Goal: Transaction & Acquisition: Purchase product/service

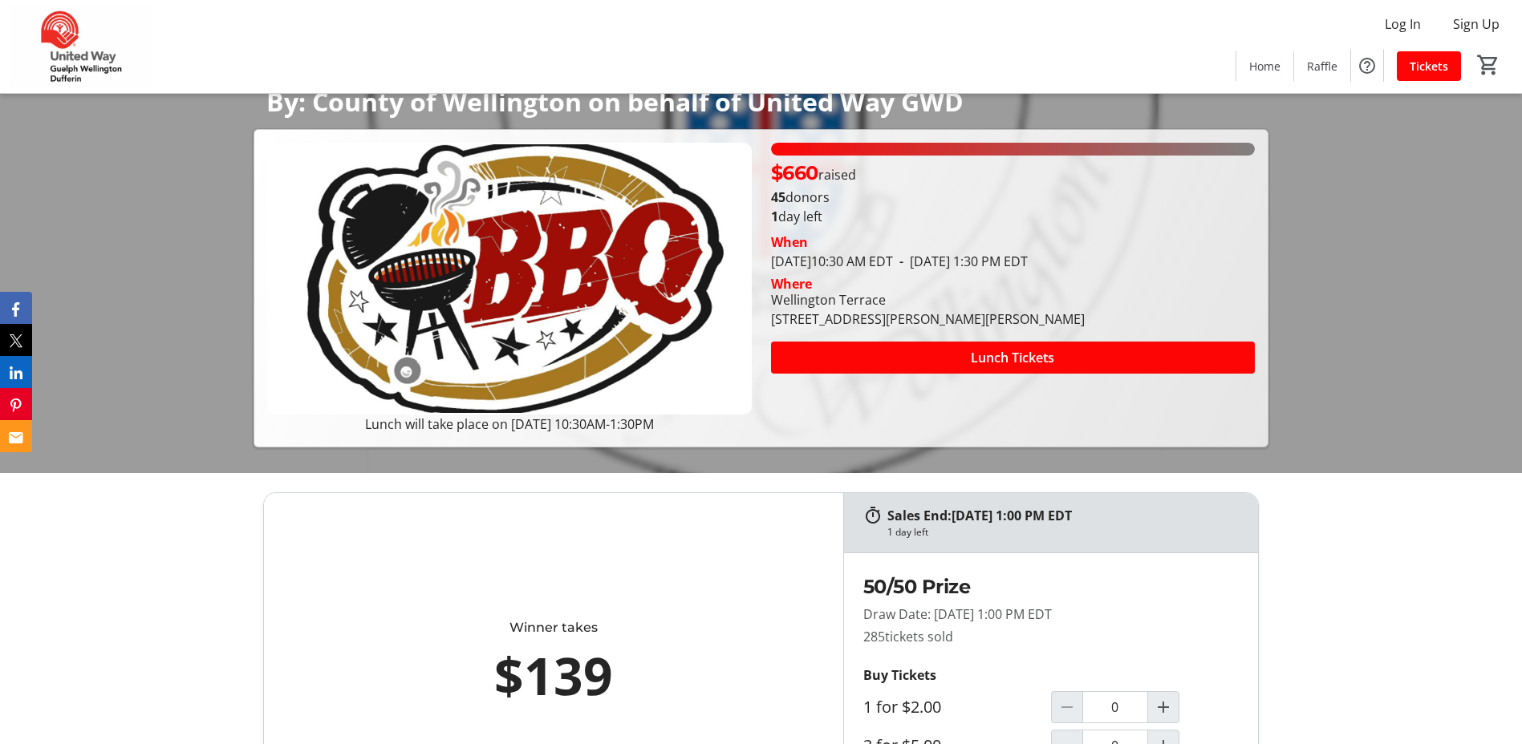
scroll to position [241, 0]
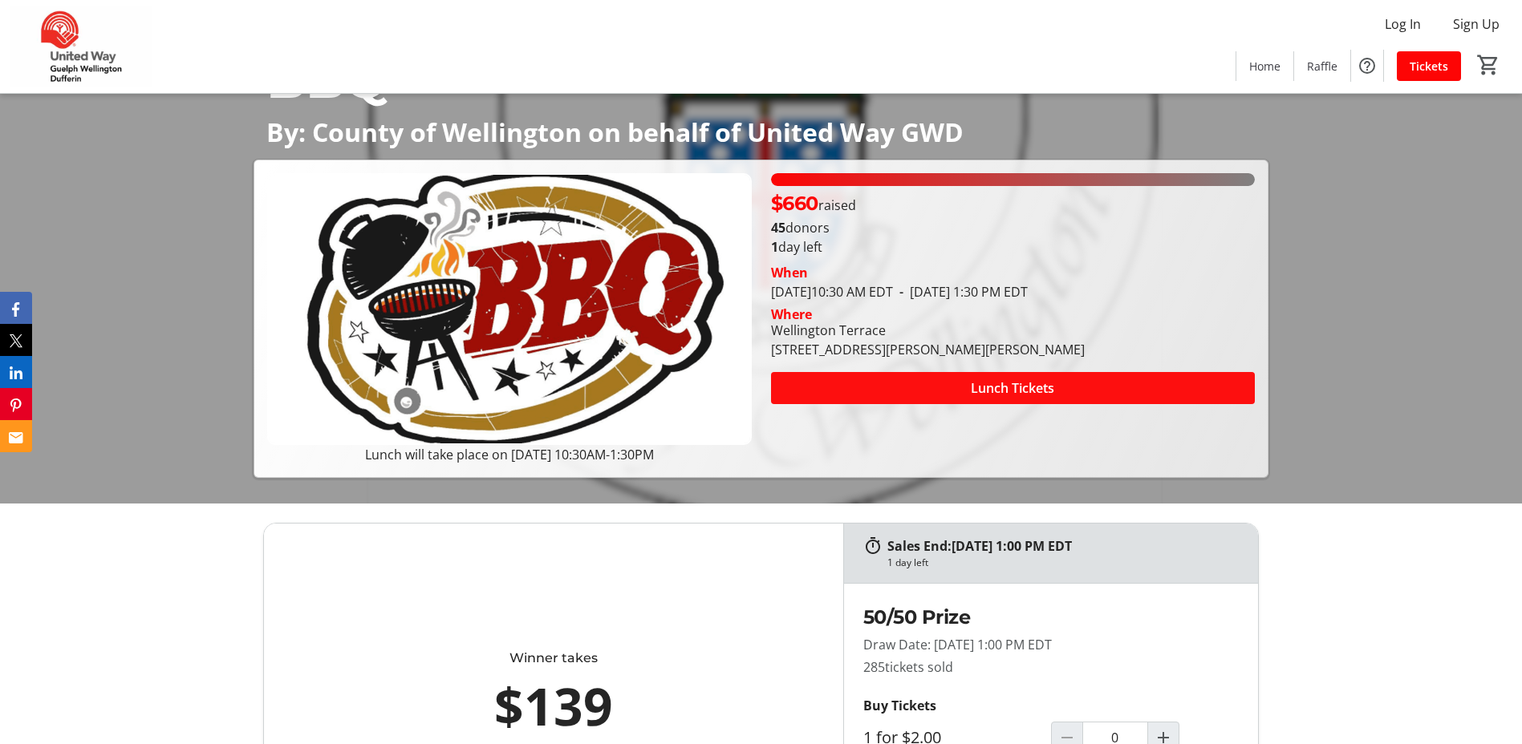
click at [849, 398] on span at bounding box center [1013, 388] width 484 height 39
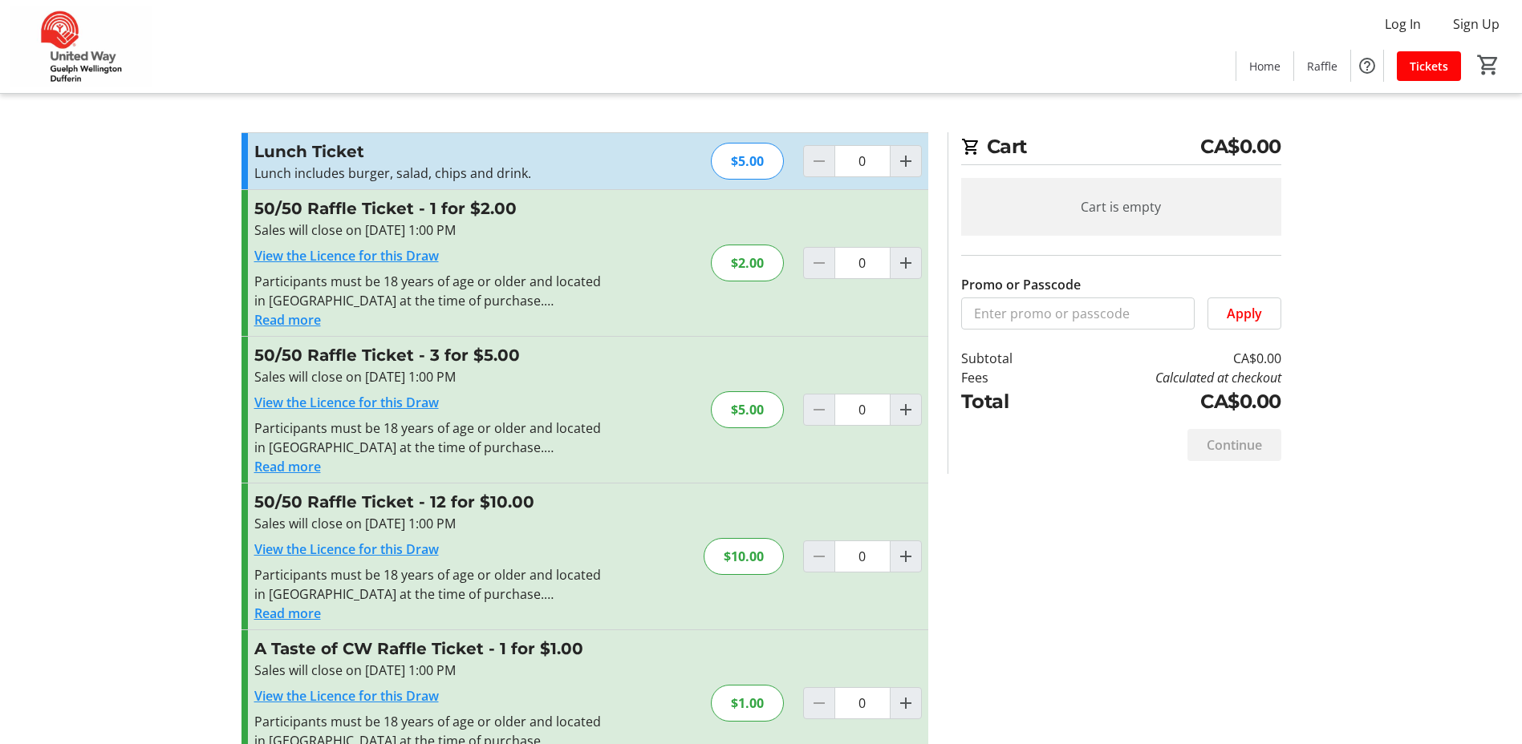
click at [763, 562] on div "$10.00" at bounding box center [743, 556] width 80 height 37
click at [902, 560] on mat-icon "Increment by one" at bounding box center [905, 556] width 19 height 19
type input "1"
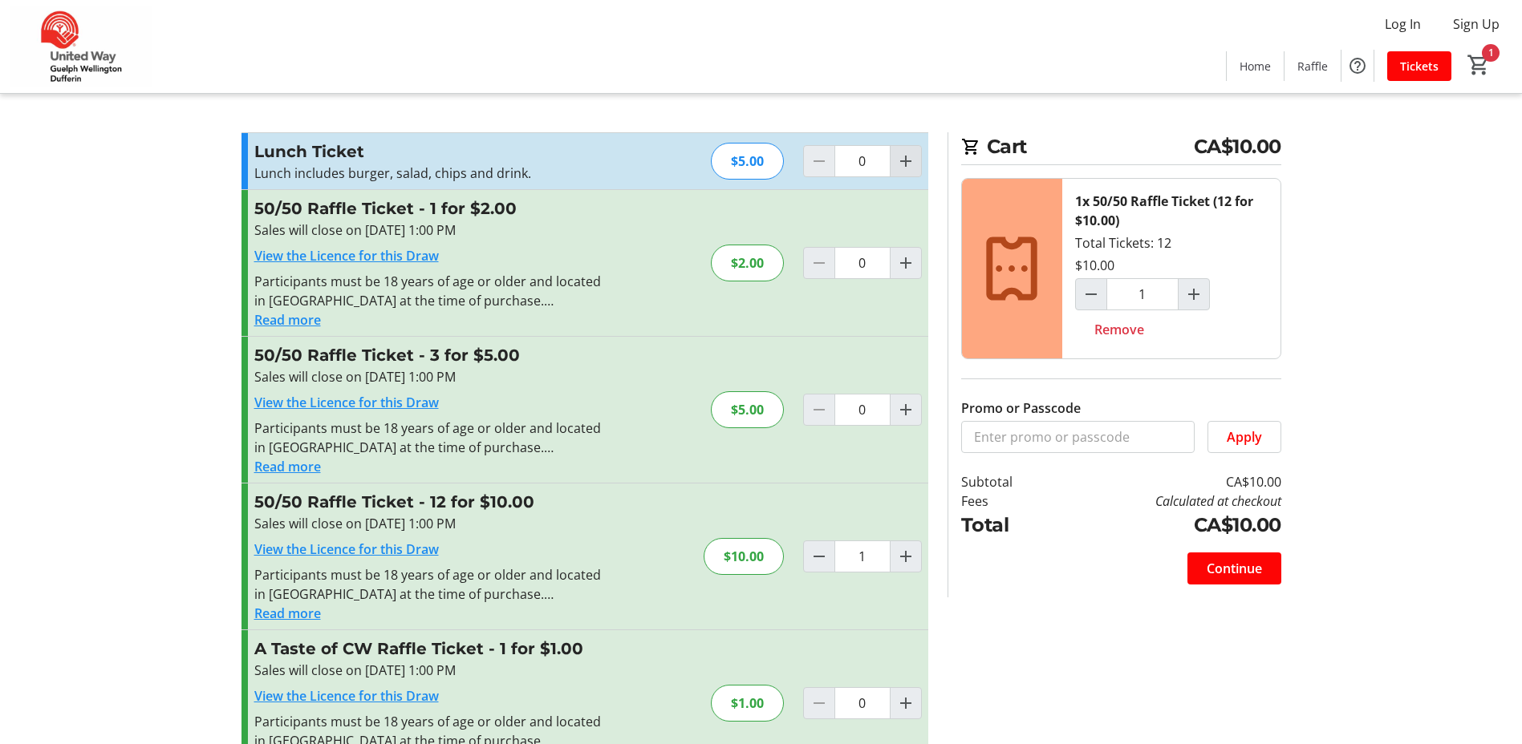
click at [910, 158] on mat-icon "Increment by one" at bounding box center [905, 161] width 19 height 19
type input "1"
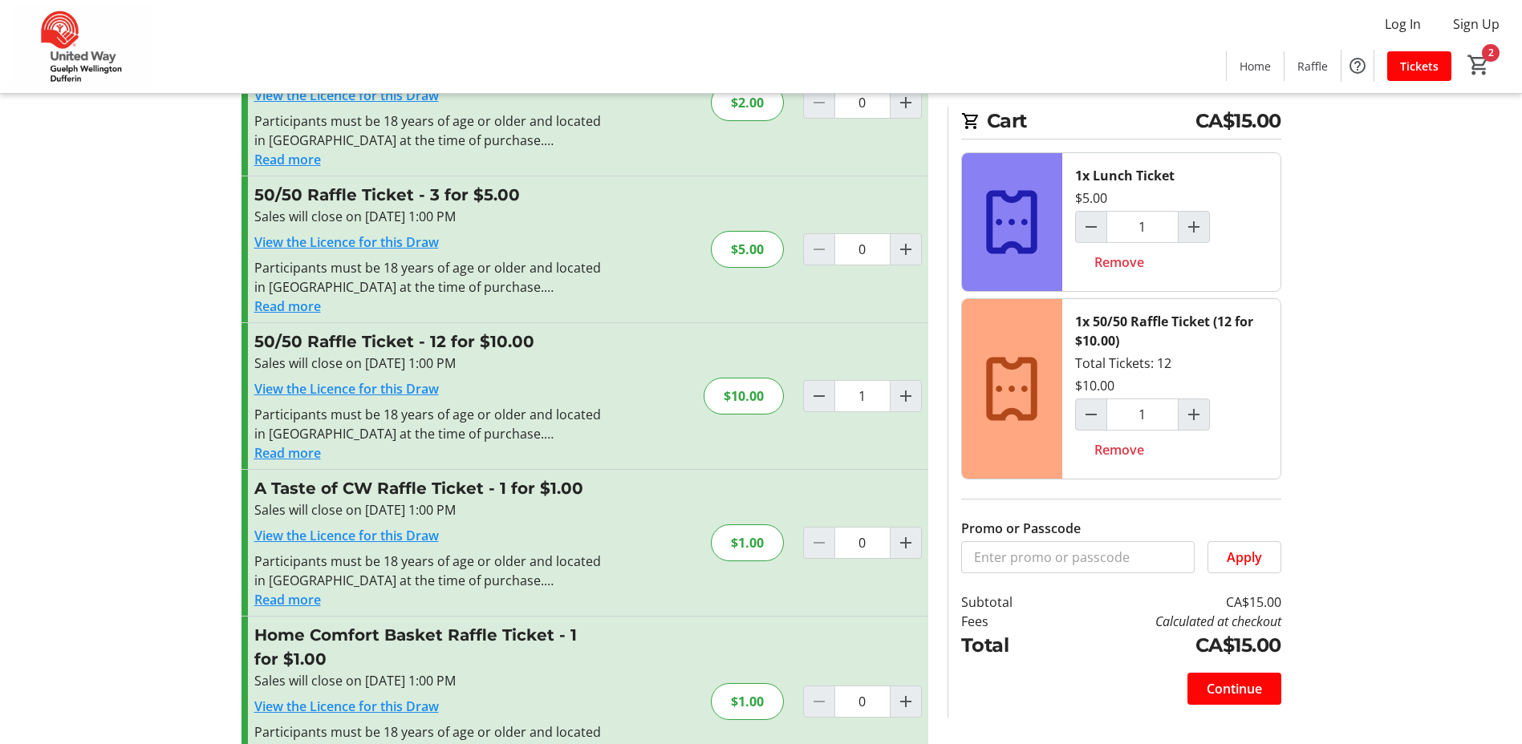
scroll to position [241, 0]
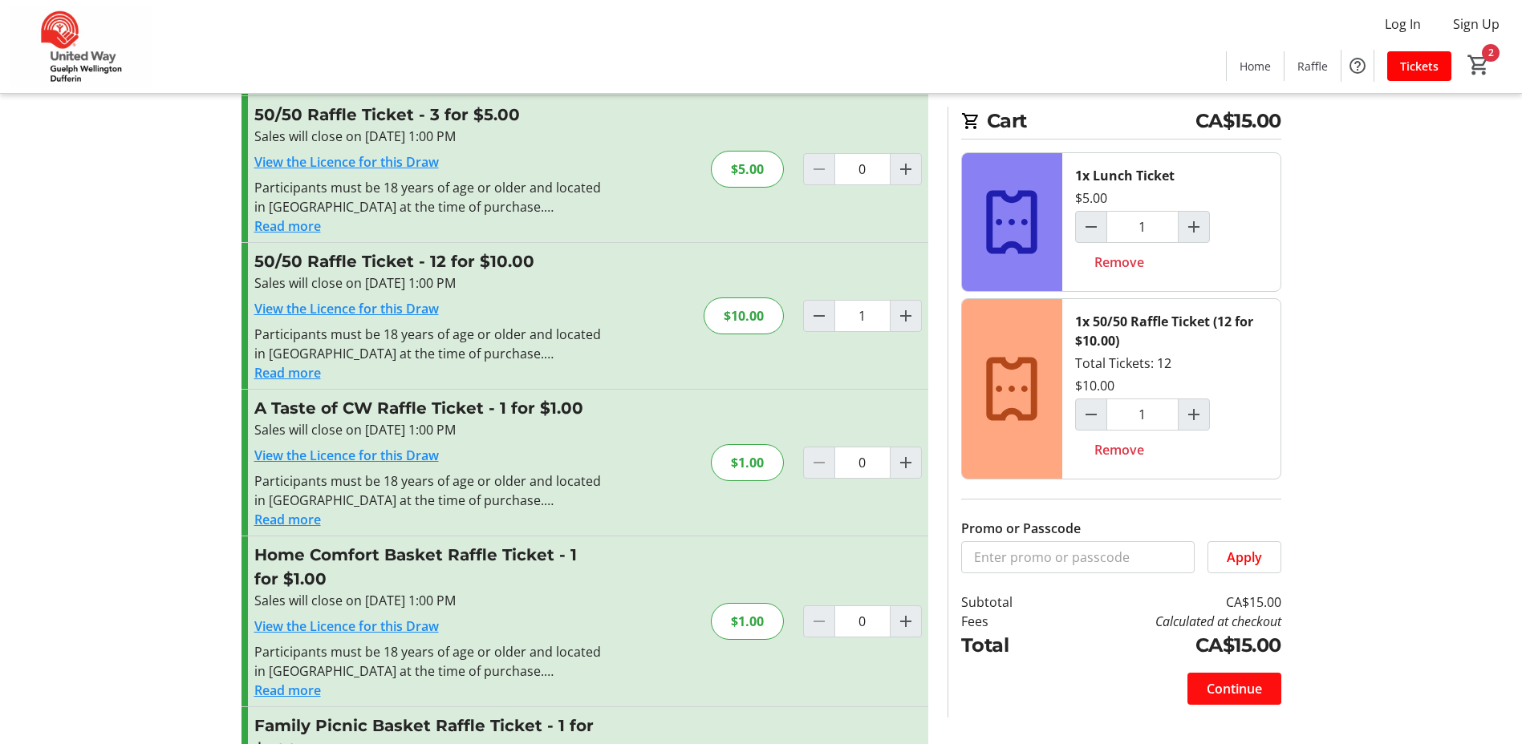
click at [1230, 691] on span "Continue" at bounding box center [1233, 688] width 55 height 19
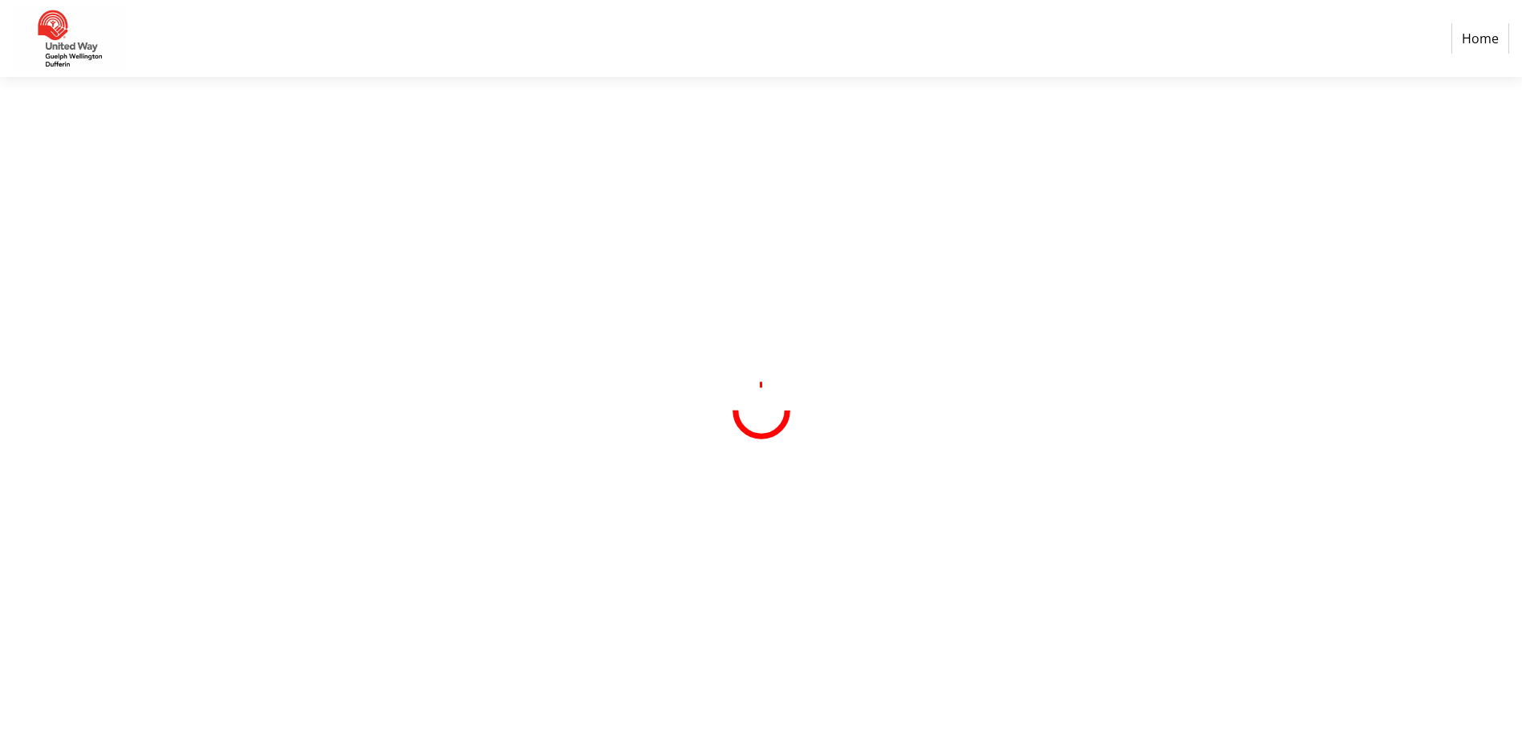
select select "CA"
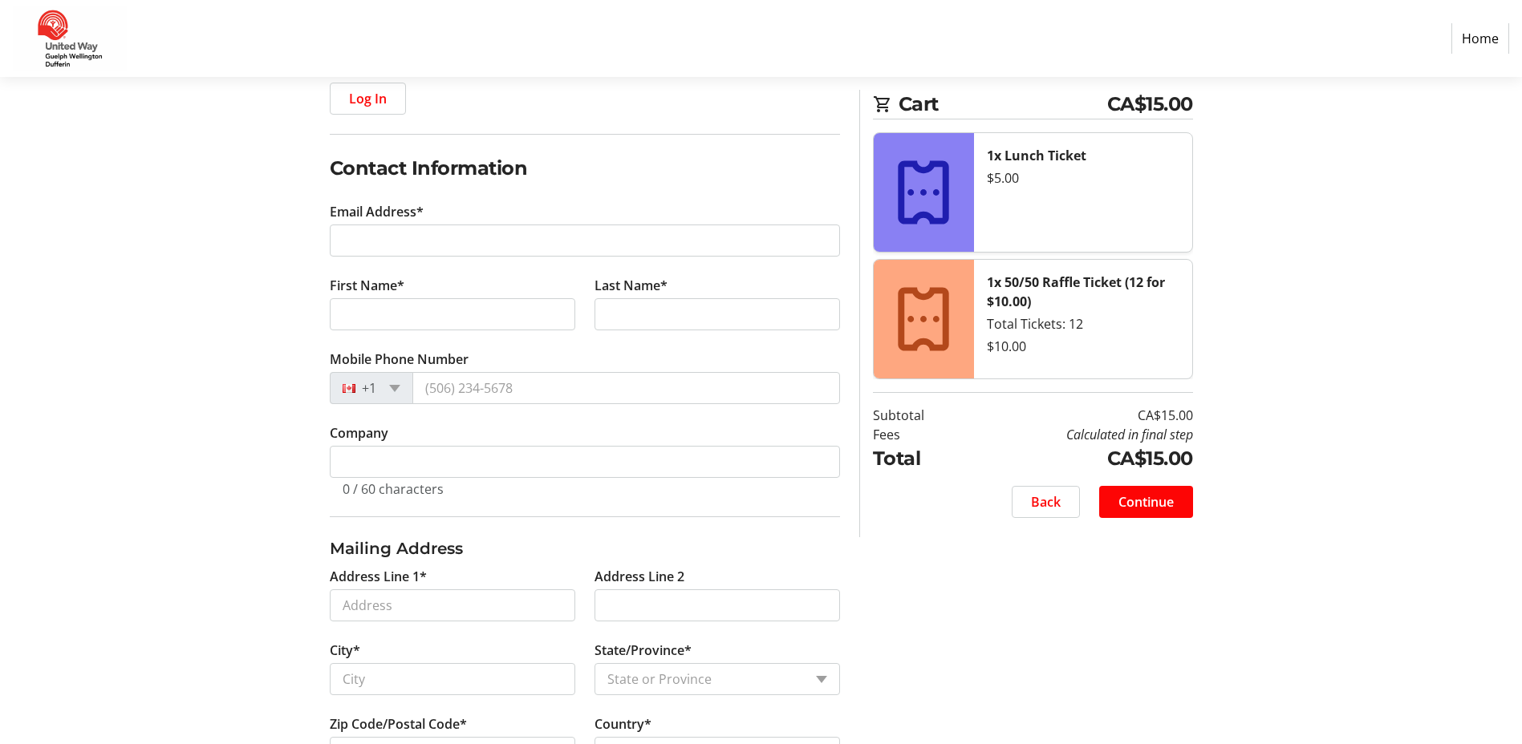
scroll to position [121, 0]
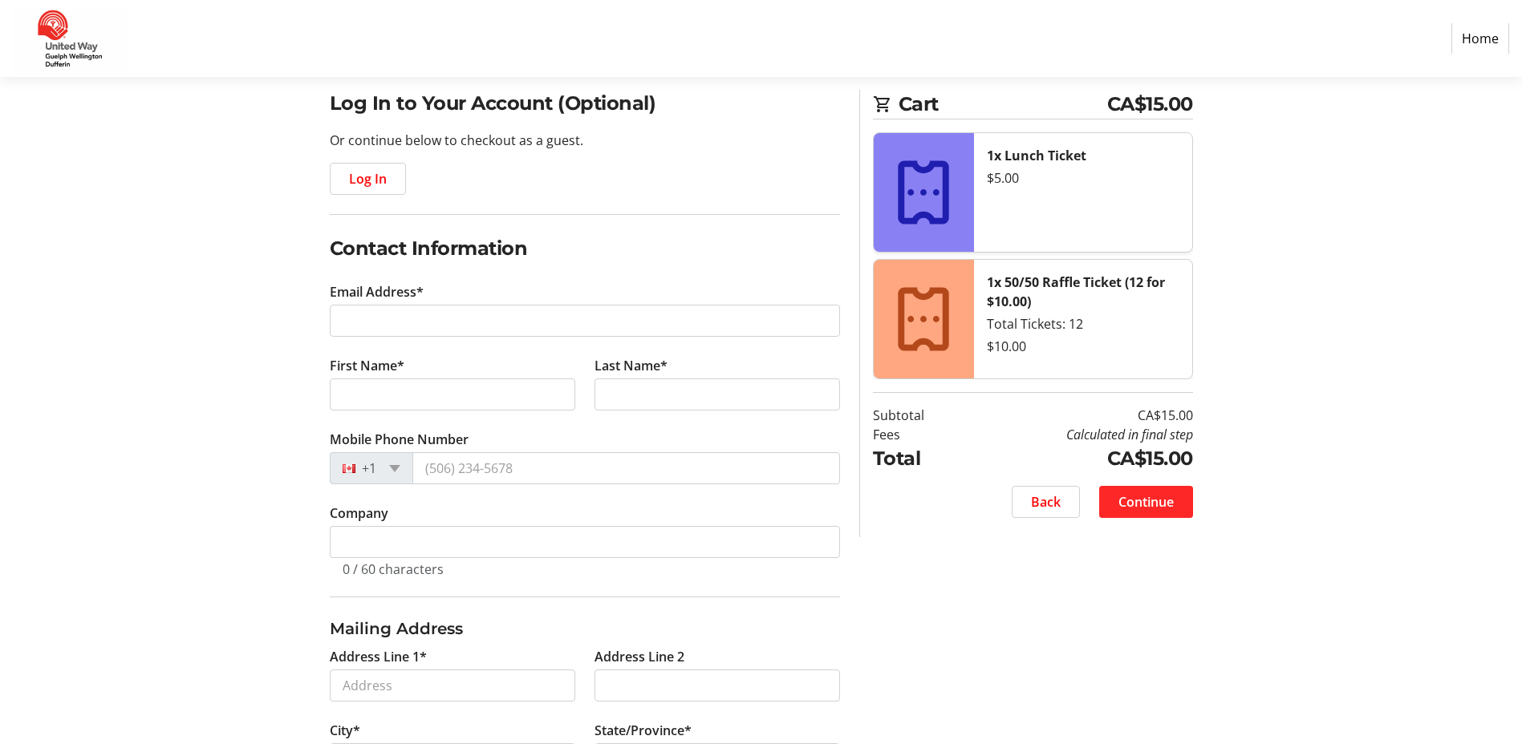
click at [1137, 503] on span "Continue" at bounding box center [1145, 501] width 55 height 19
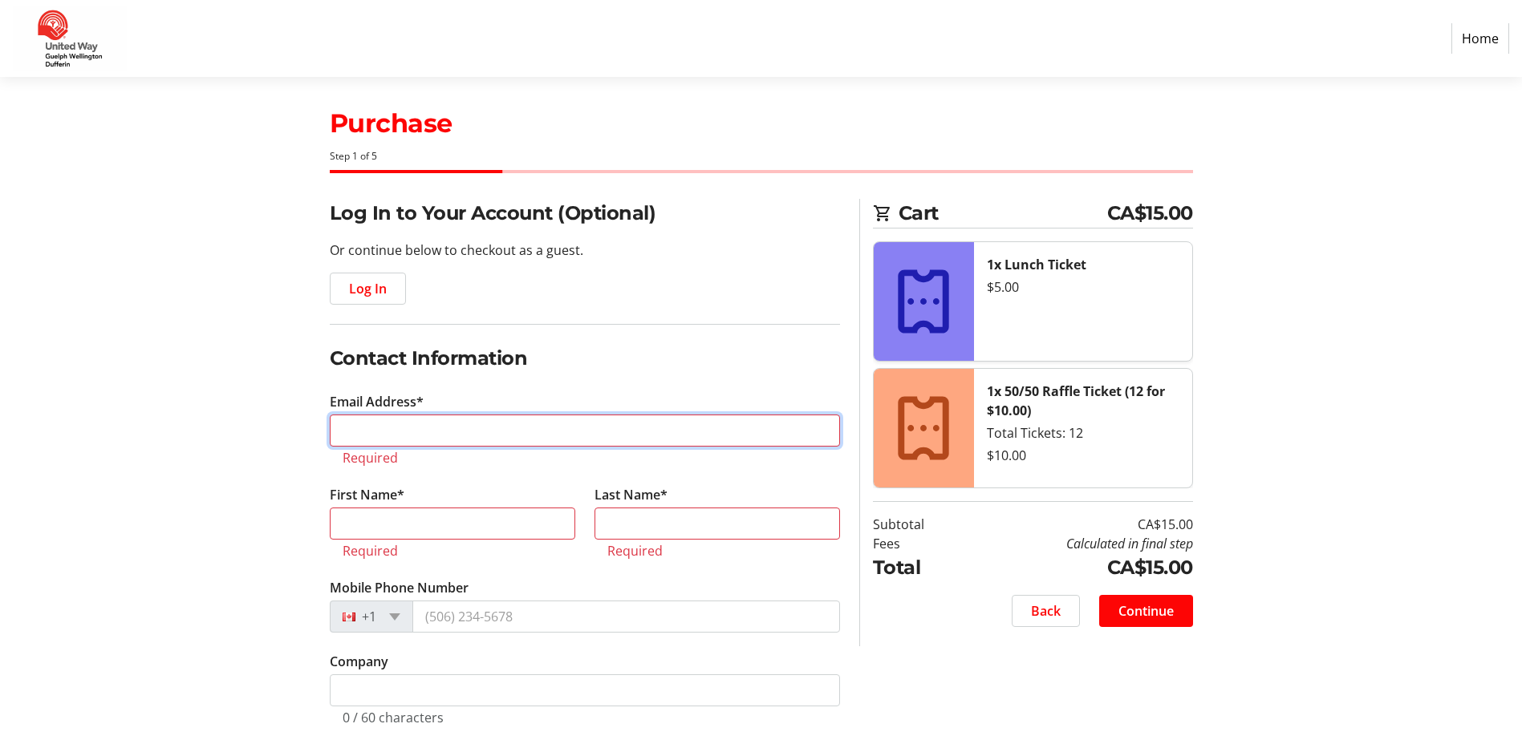
scroll to position [0, 0]
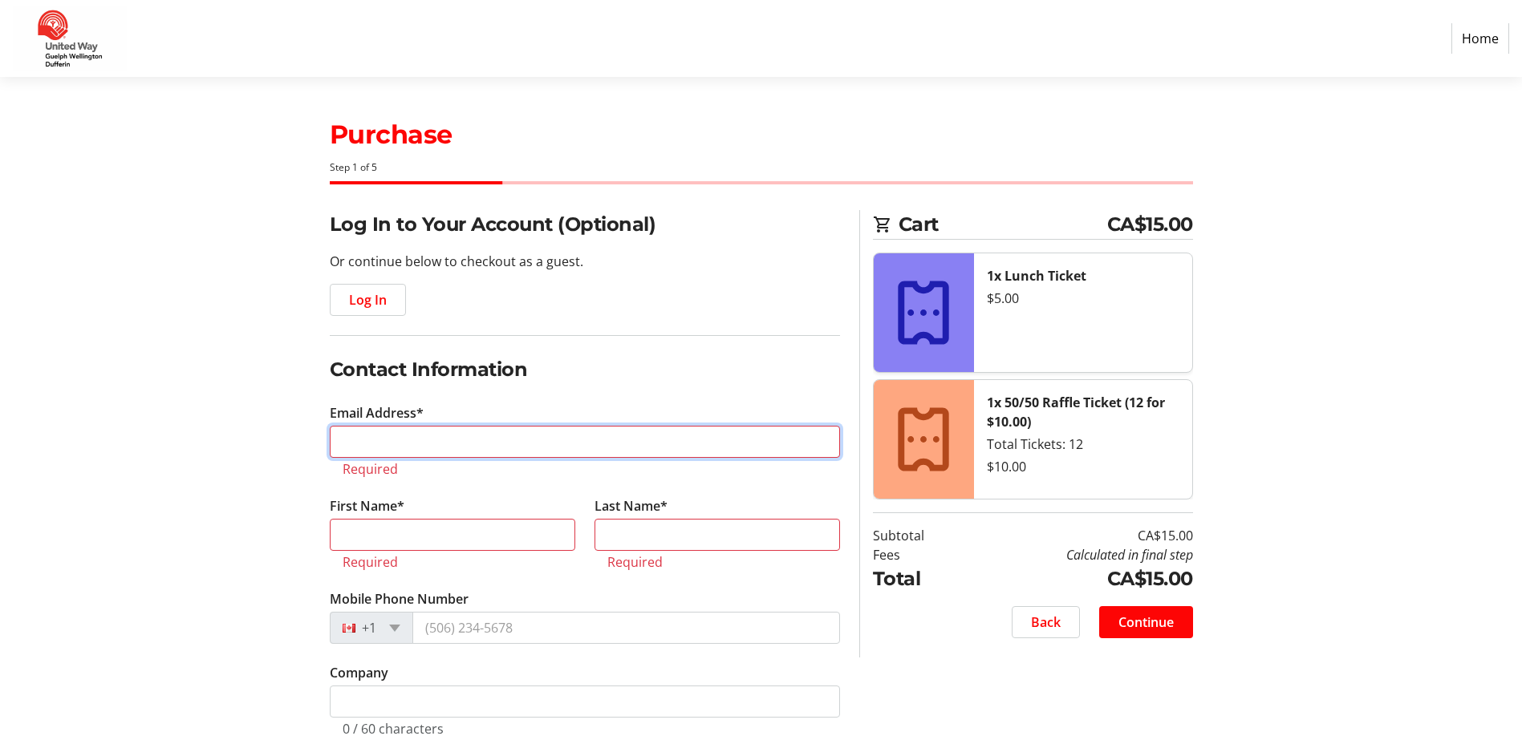
click at [389, 437] on input "Email Address*" at bounding box center [585, 442] width 510 height 32
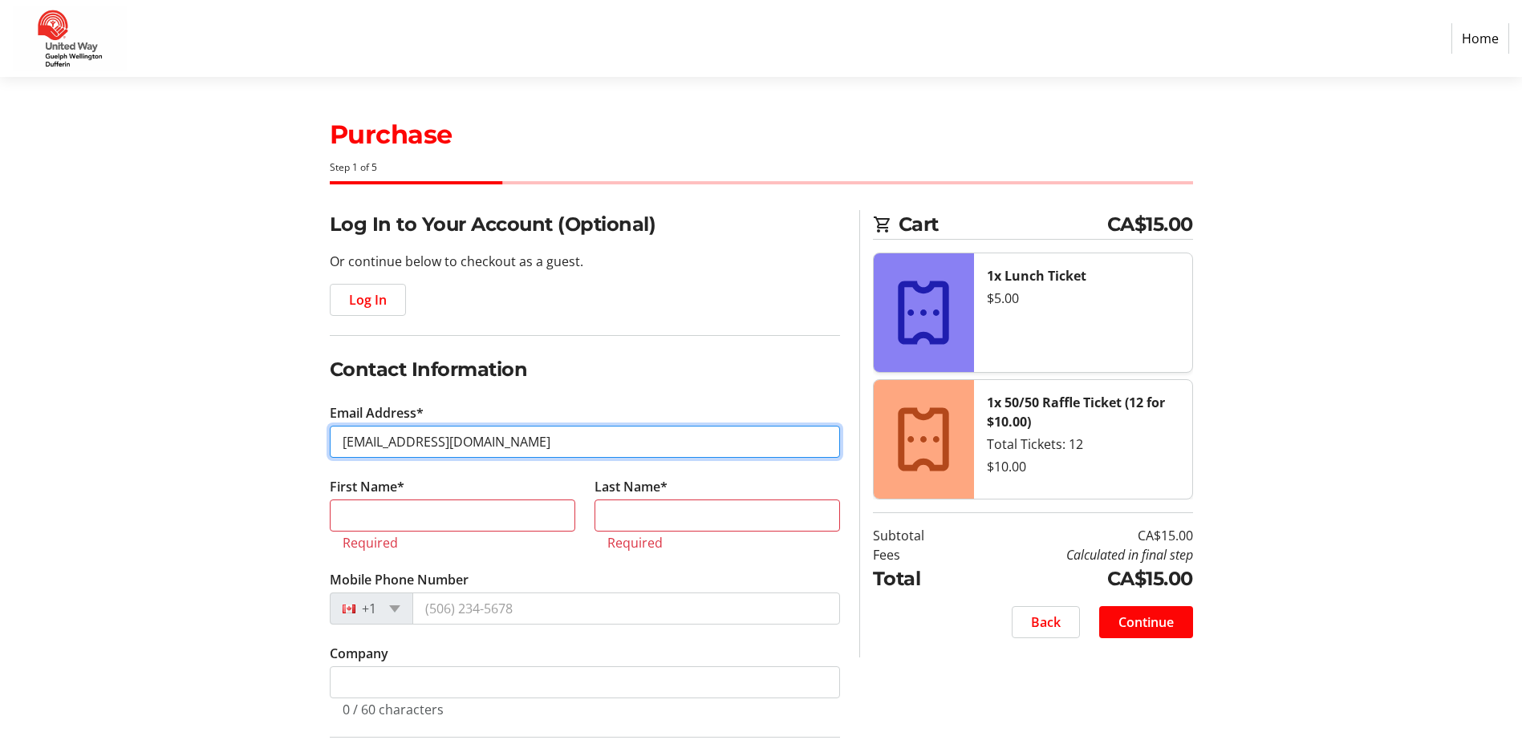
type input "[EMAIL_ADDRESS][DOMAIN_NAME]"
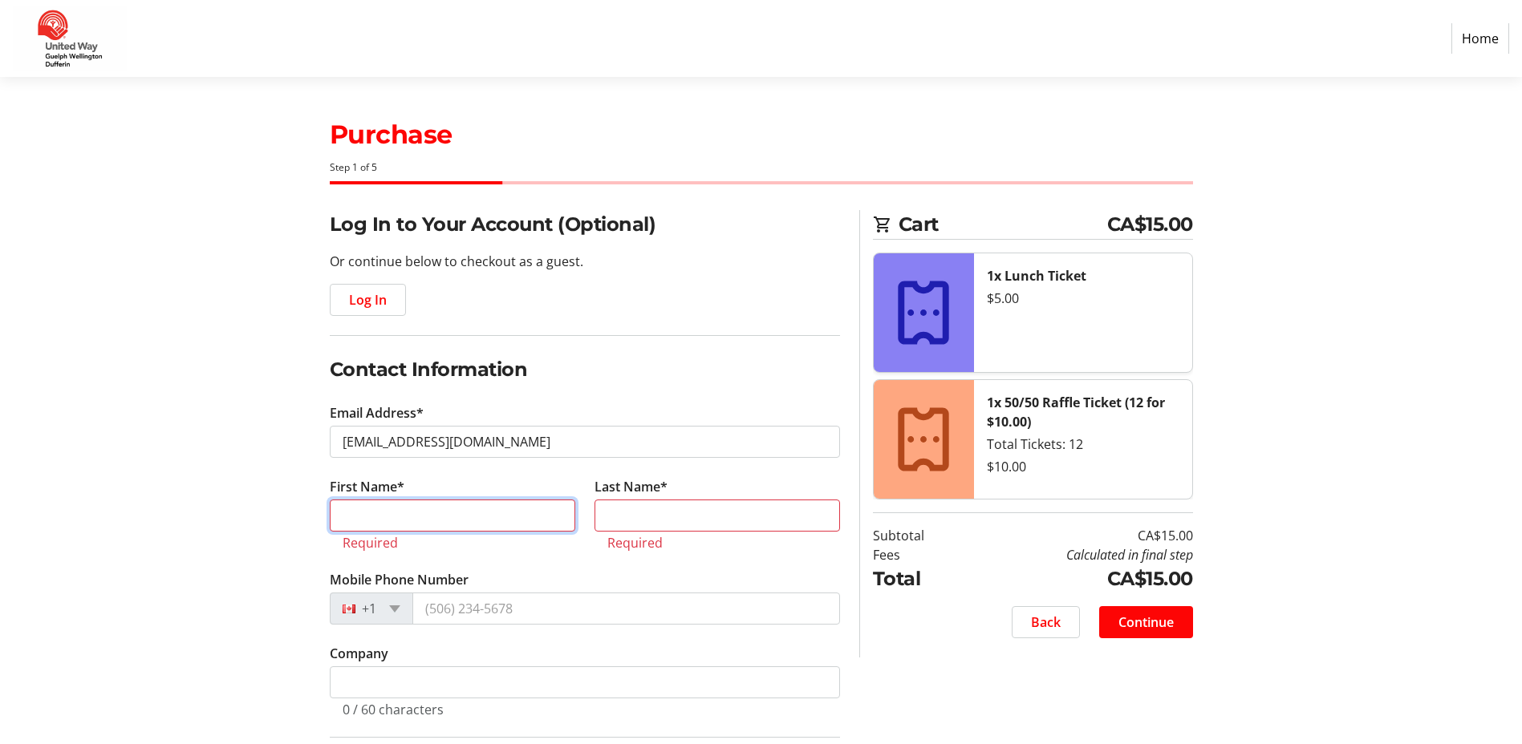
click at [395, 519] on input "First Name*" at bounding box center [452, 516] width 245 height 32
type input "[PERSON_NAME]"
type input "Banda-ay"
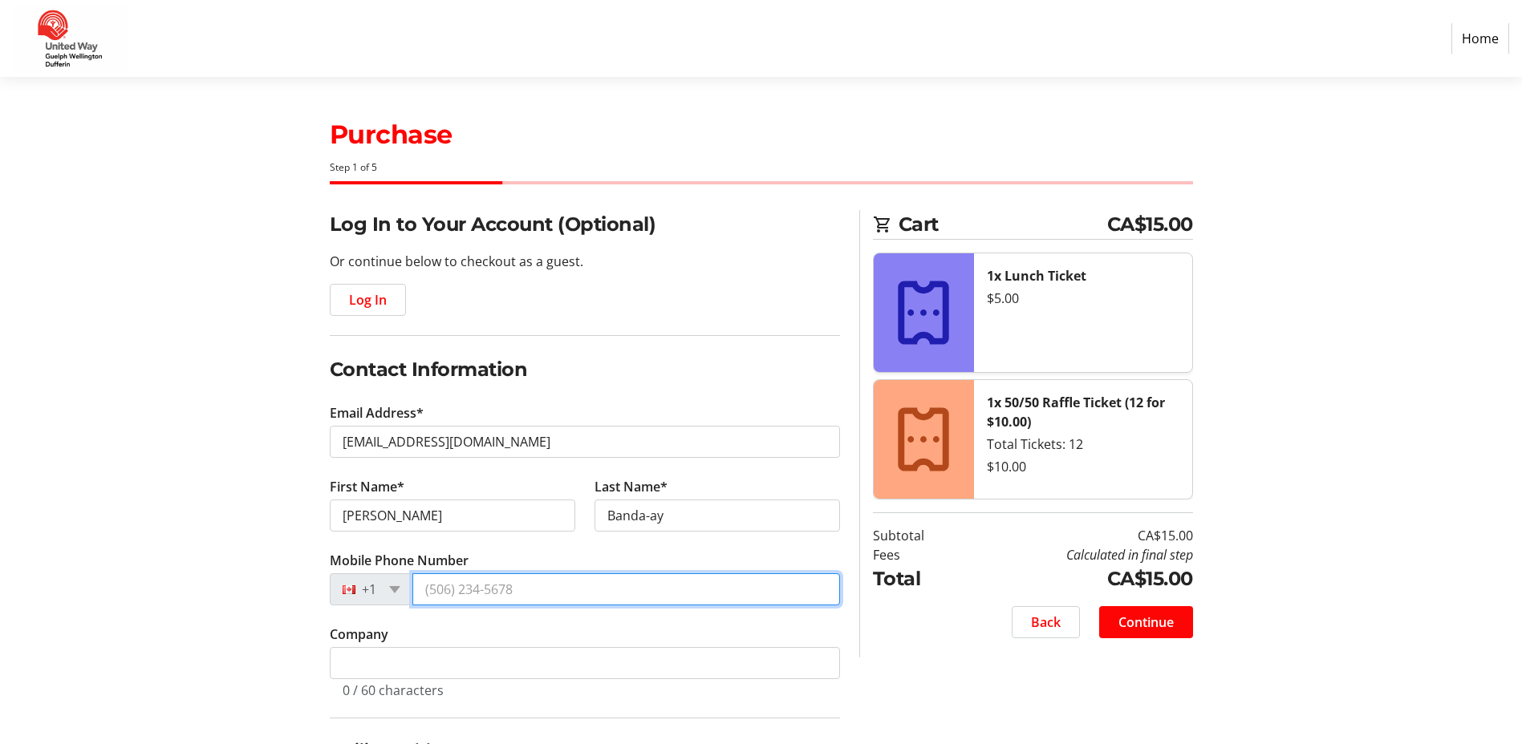
click at [533, 593] on input "Mobile Phone Number" at bounding box center [626, 589] width 428 height 32
type input "[PHONE_NUMBER]"
